Goal: Register for event/course

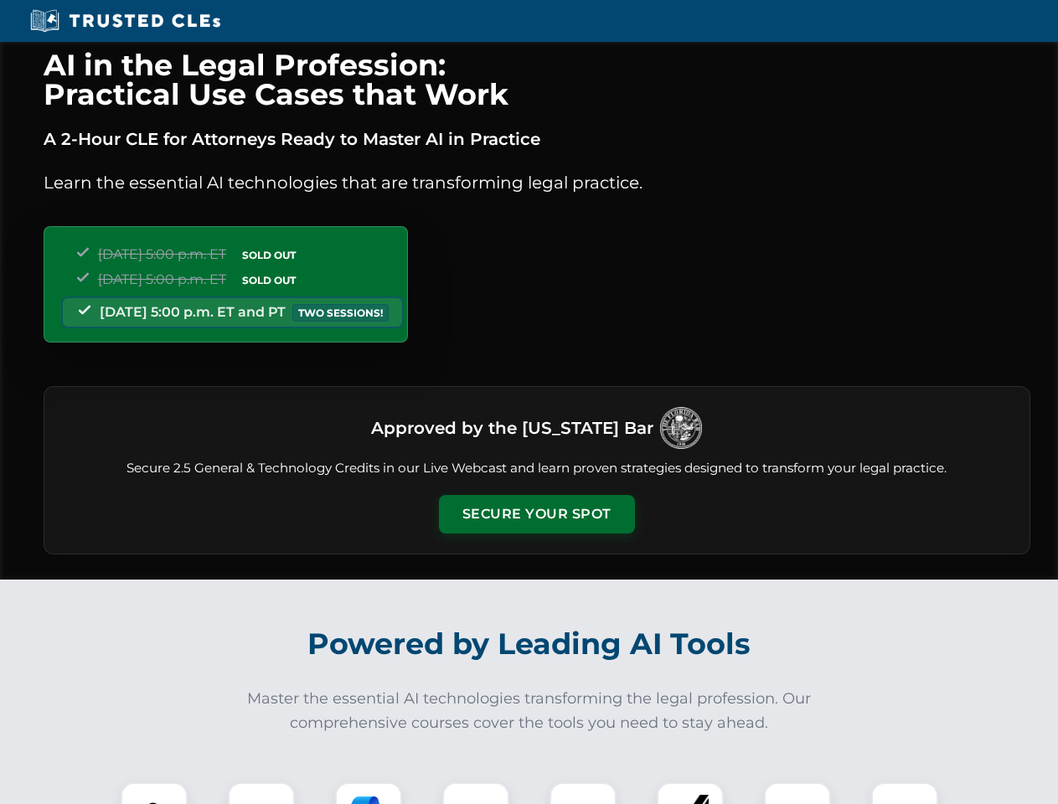
click at [536, 514] on button "Secure Your Spot" at bounding box center [537, 514] width 196 height 39
click at [154, 794] on img at bounding box center [154, 816] width 49 height 49
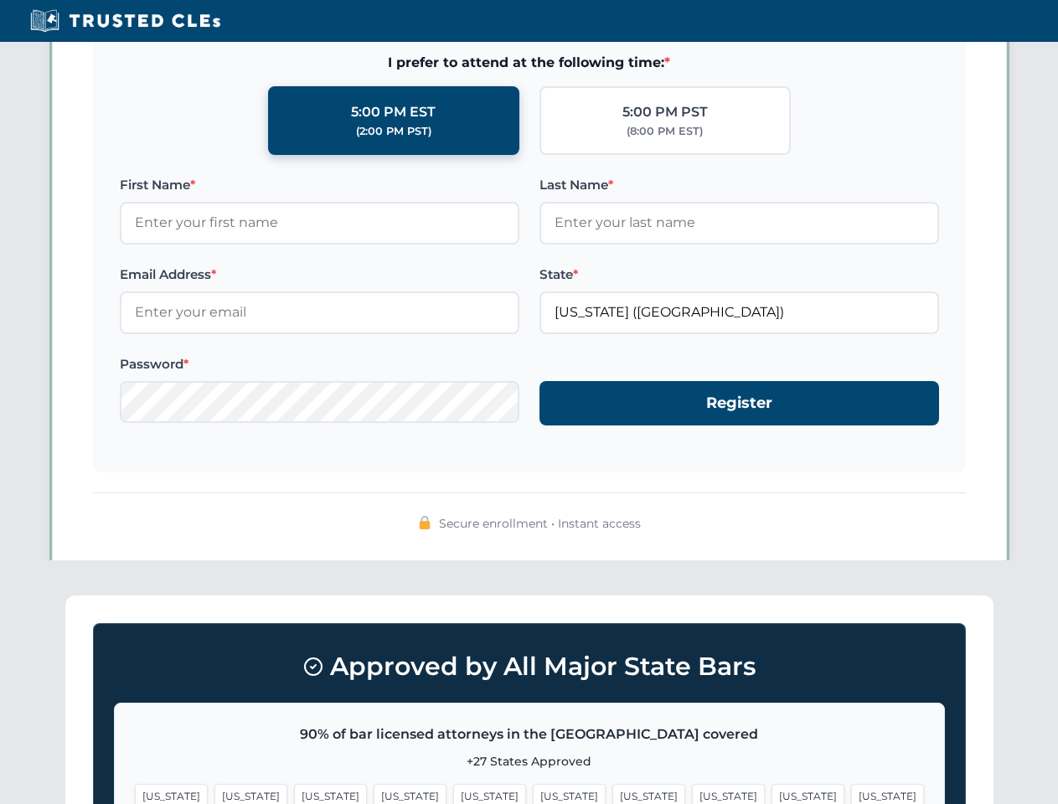
click at [613, 794] on span "[US_STATE]" at bounding box center [649, 796] width 73 height 24
click at [772, 794] on span "[US_STATE]" at bounding box center [808, 796] width 73 height 24
